Goal: Information Seeking & Learning: Learn about a topic

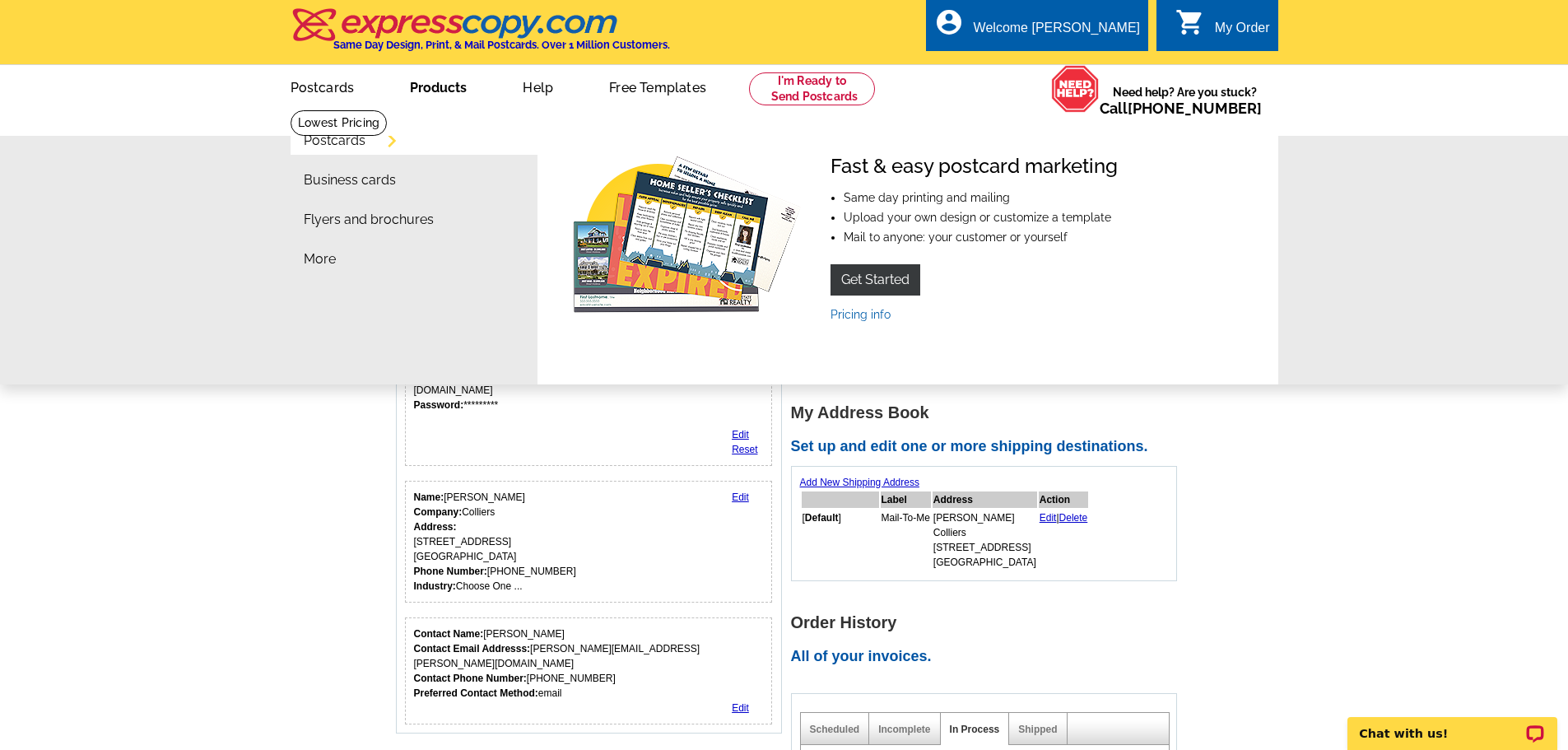
click at [343, 147] on link "Postcards" at bounding box center [334, 141] width 61 height 14
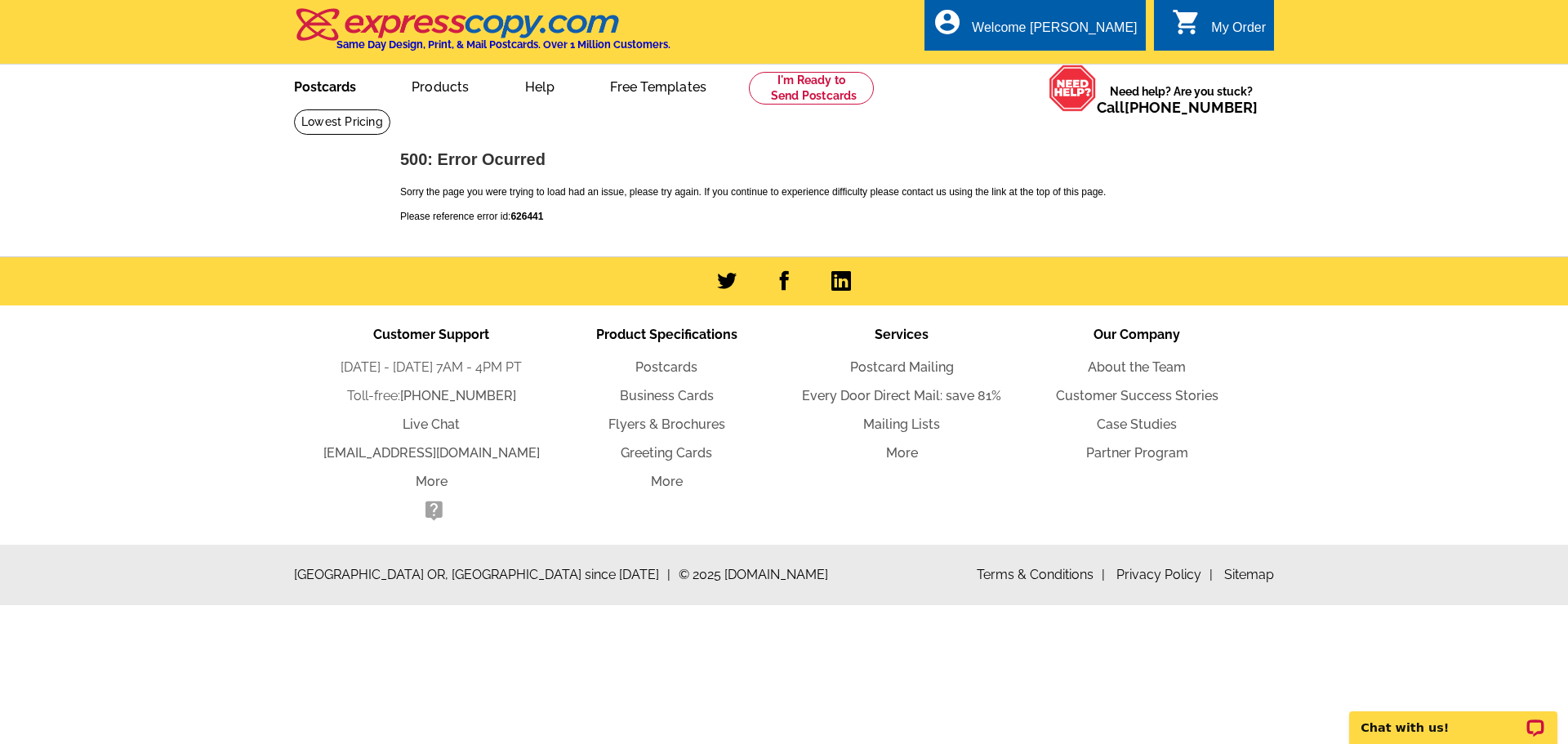
click at [328, 89] on link "Postcards" at bounding box center [325, 85] width 115 height 38
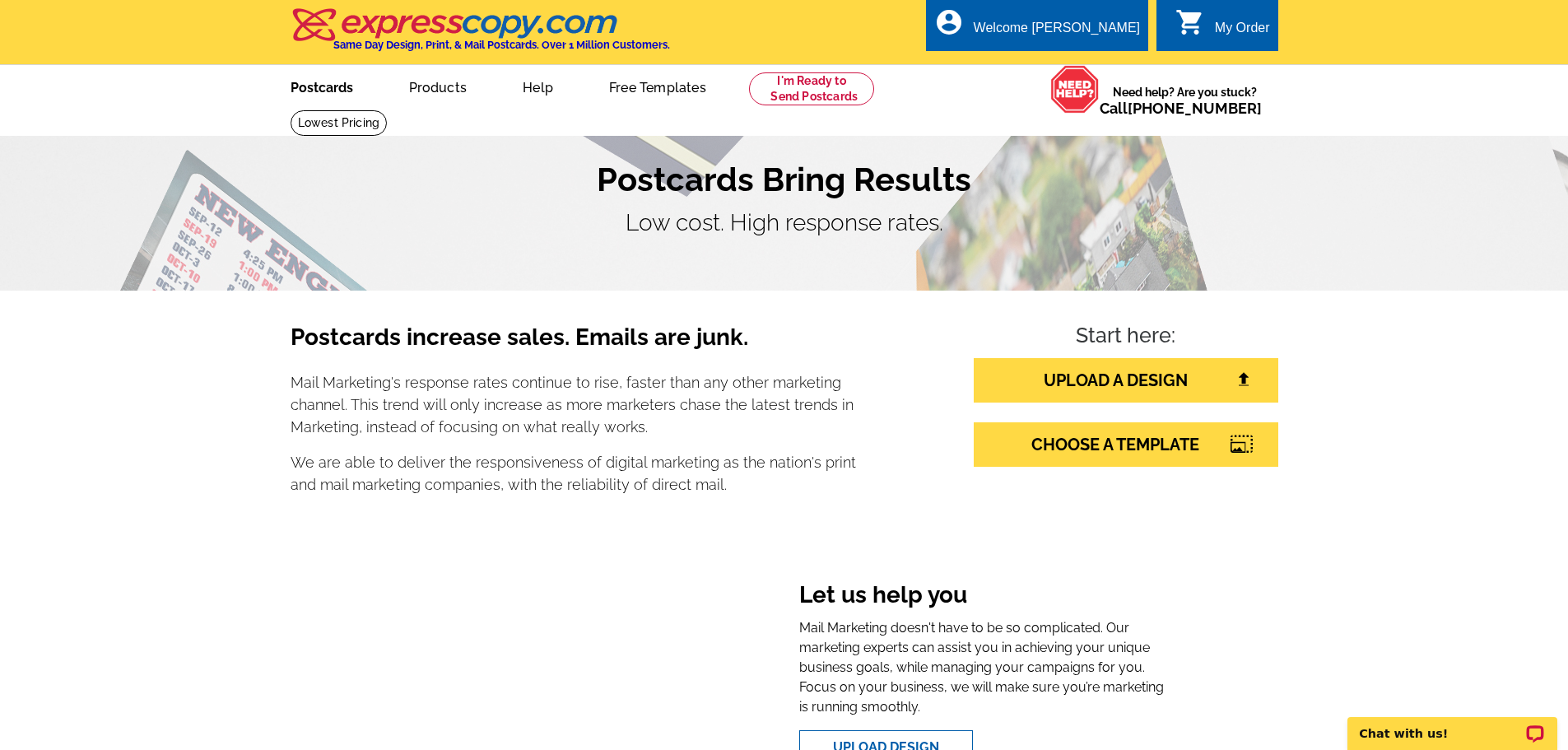
click at [322, 88] on link "Postcards" at bounding box center [322, 86] width 116 height 39
click at [331, 87] on link "Postcards" at bounding box center [322, 86] width 116 height 39
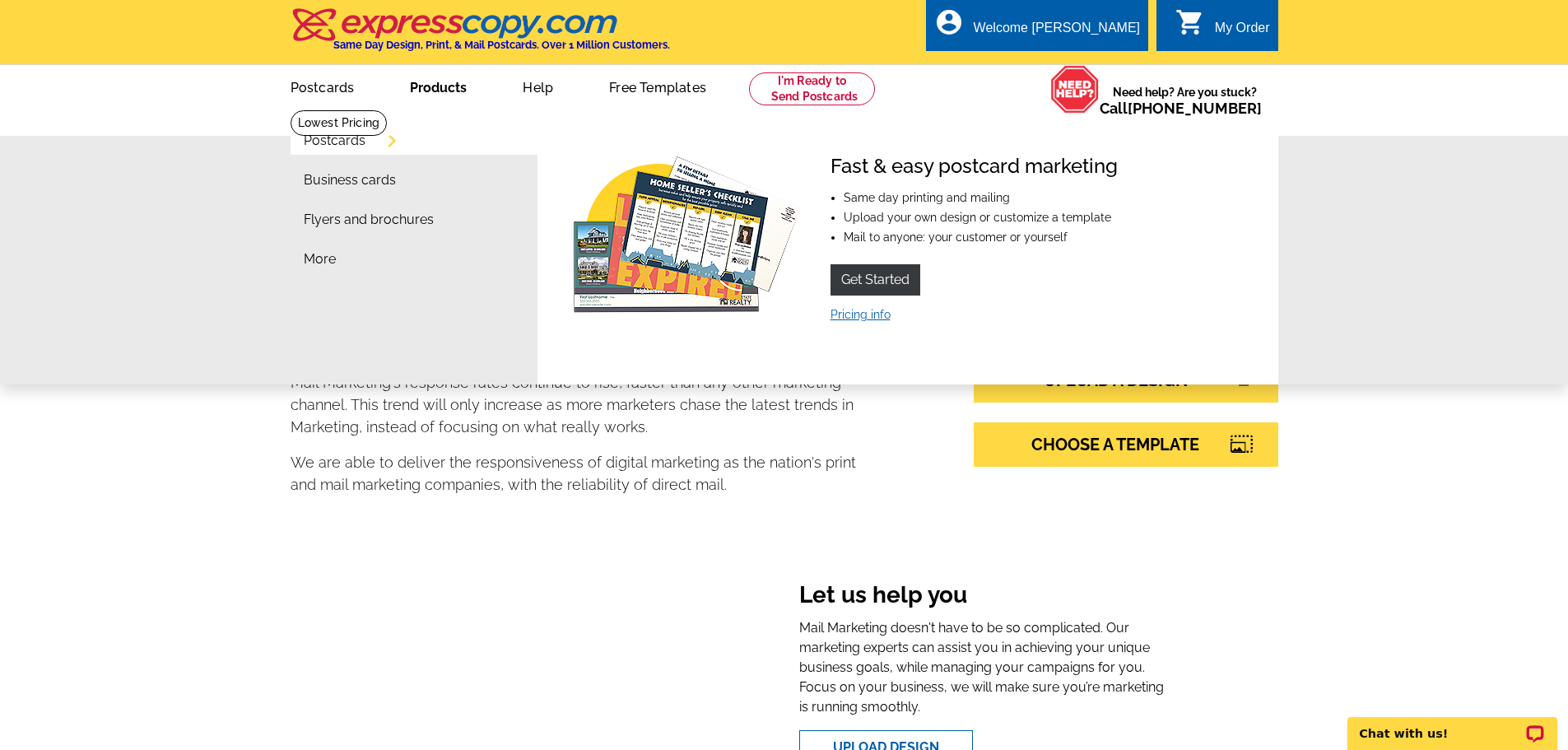
click at [872, 314] on link "Pricing info" at bounding box center [860, 314] width 60 height 14
